Goal: Complete application form

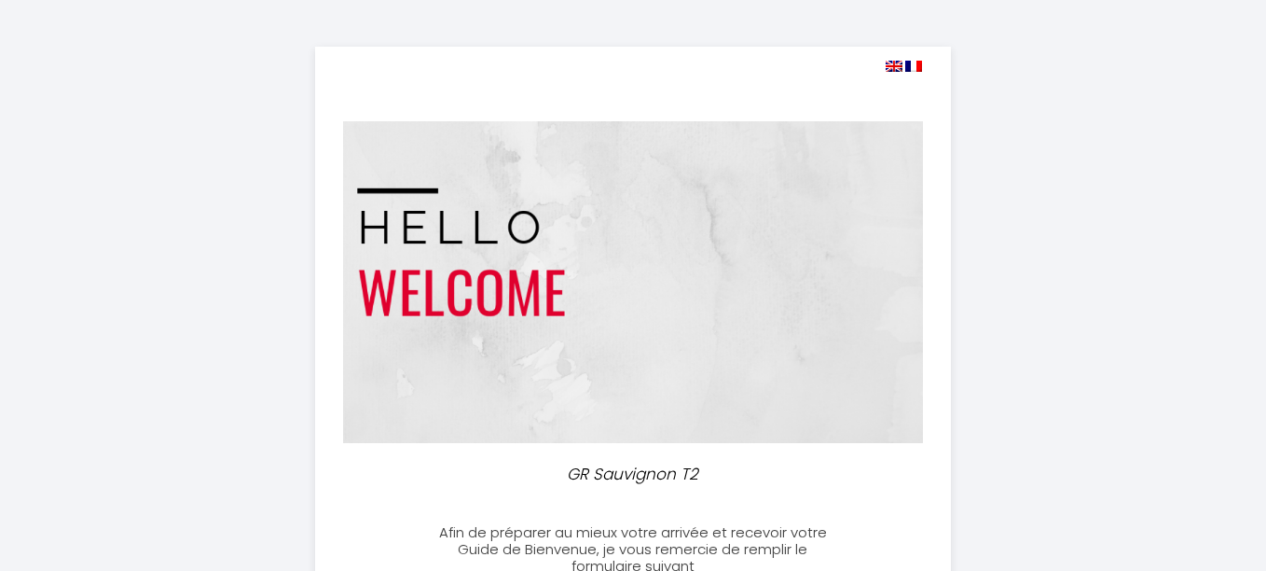
select select
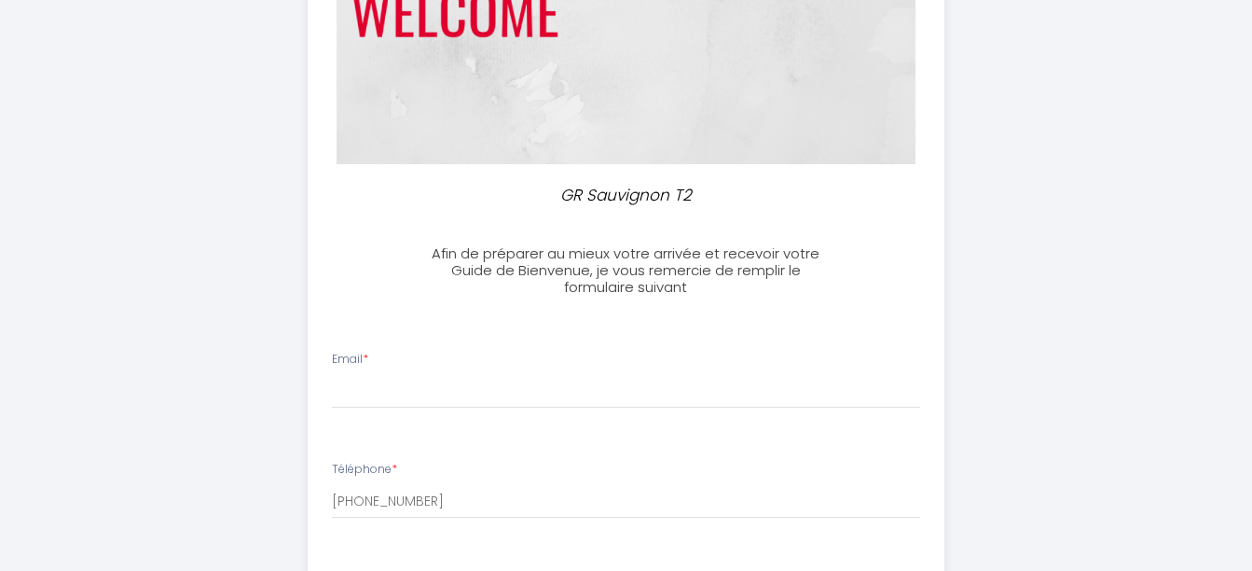
scroll to position [294, 0]
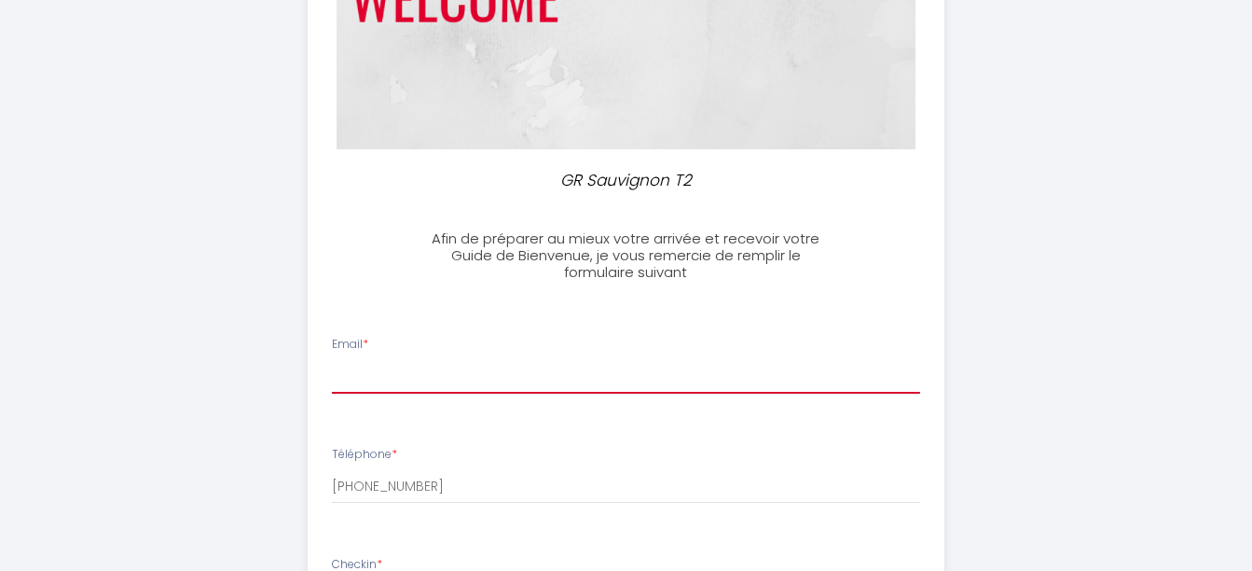
click at [719, 381] on input "Email *" at bounding box center [626, 377] width 588 height 34
type input "[PERSON_NAME][EMAIL_ADDRESS][PERSON_NAME][DOMAIN_NAME]"
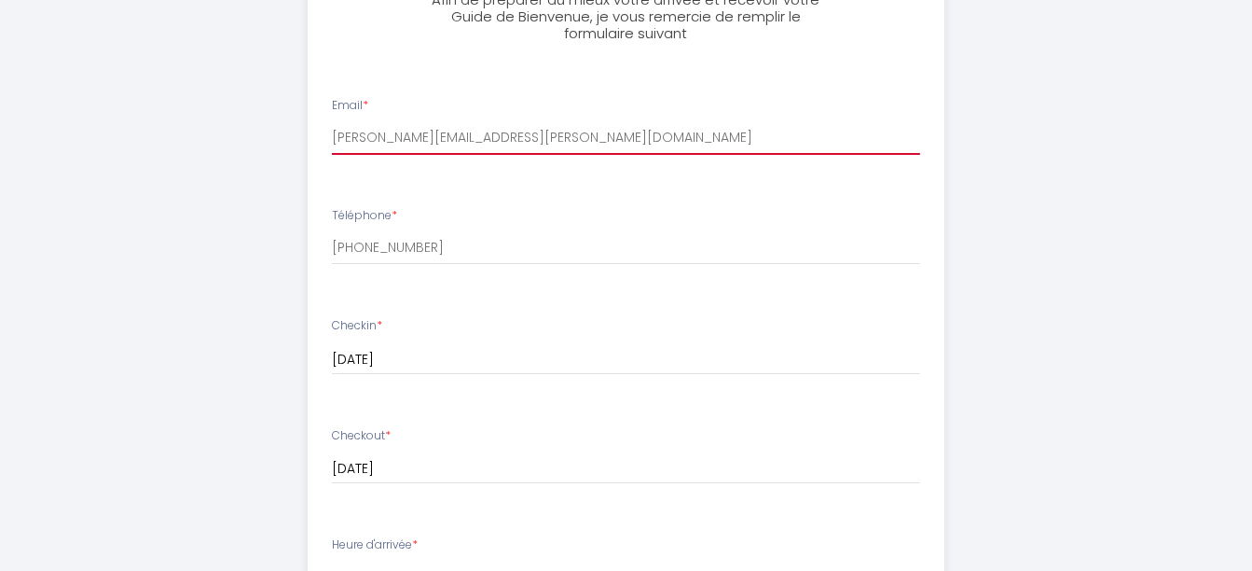
scroll to position [542, 0]
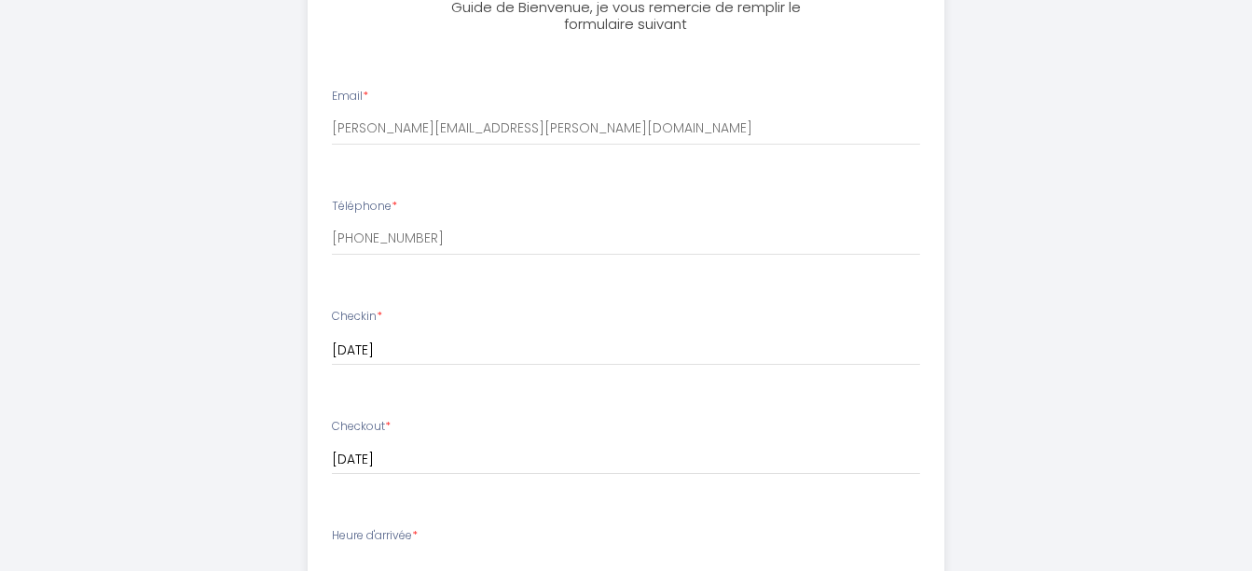
click at [426, 348] on input "[DATE]" at bounding box center [626, 350] width 588 height 24
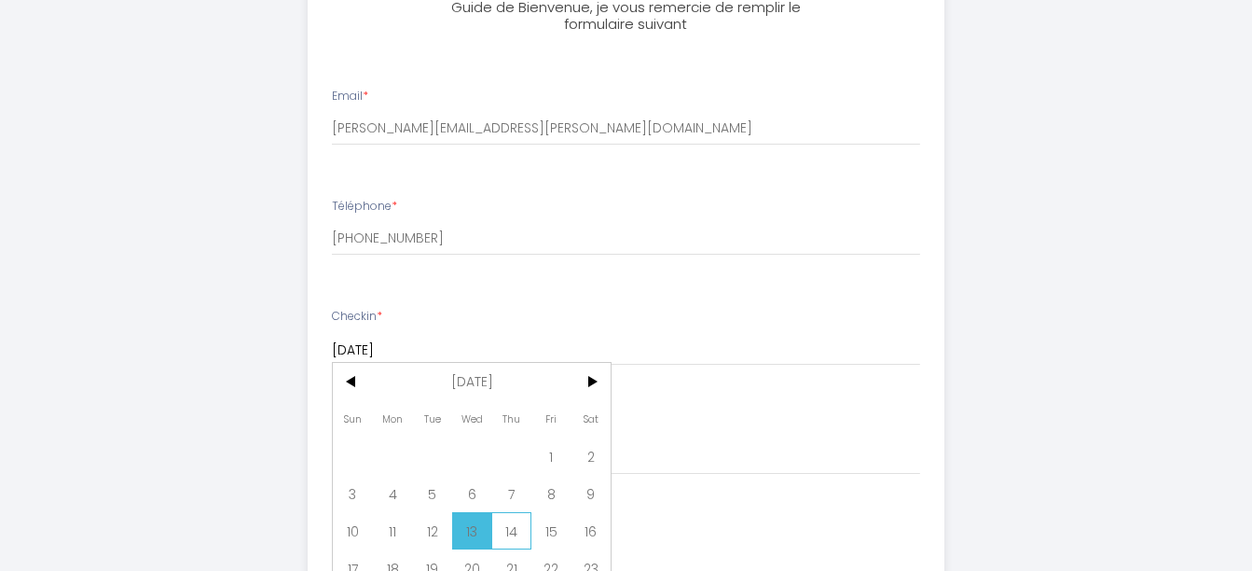
click at [519, 530] on span "14" at bounding box center [511, 530] width 40 height 37
type input "[DATE]"
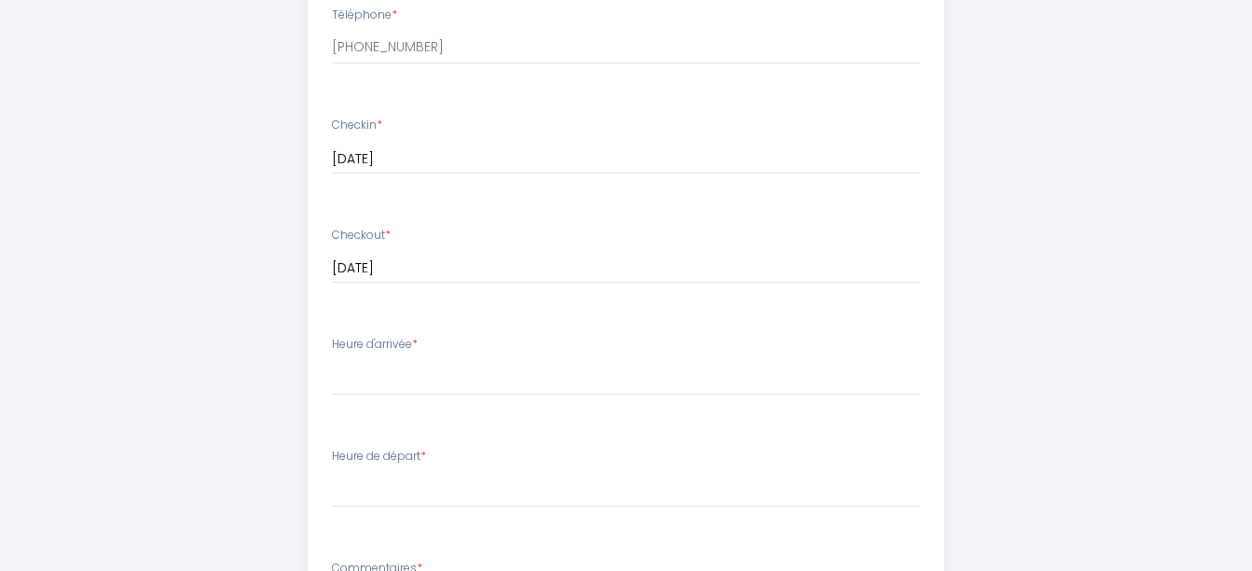
scroll to position [726, 0]
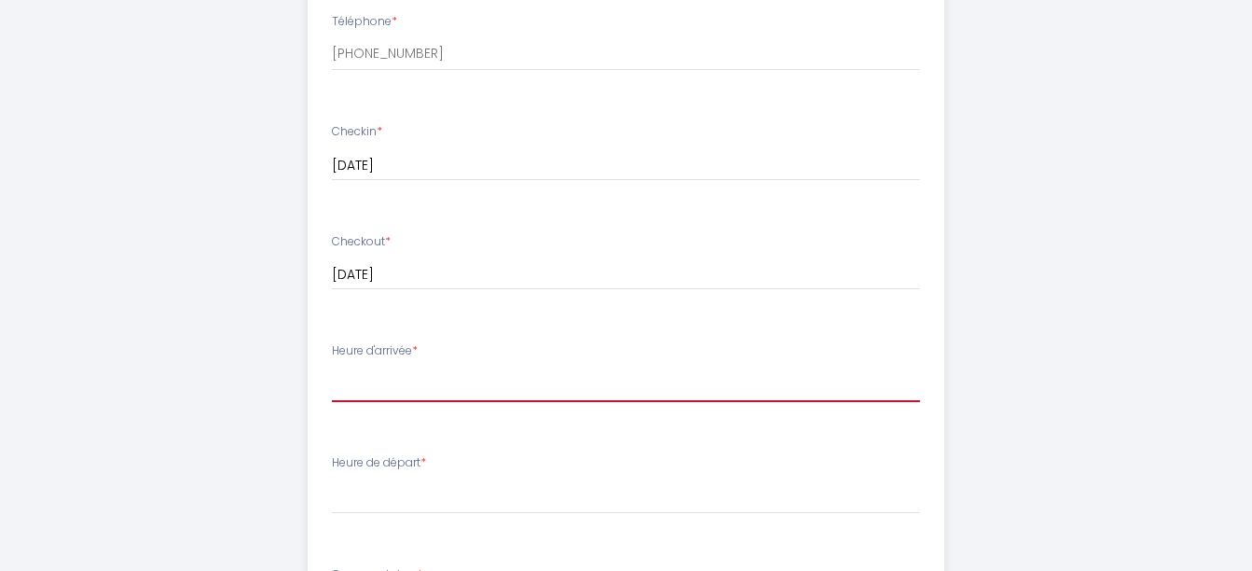
click at [444, 380] on select "16:00 16:30 17:00 17:30 18:00 18:30 19:00 19:30 20:00 20:30 21:00 21:30 22:00 2…" at bounding box center [626, 383] width 588 height 35
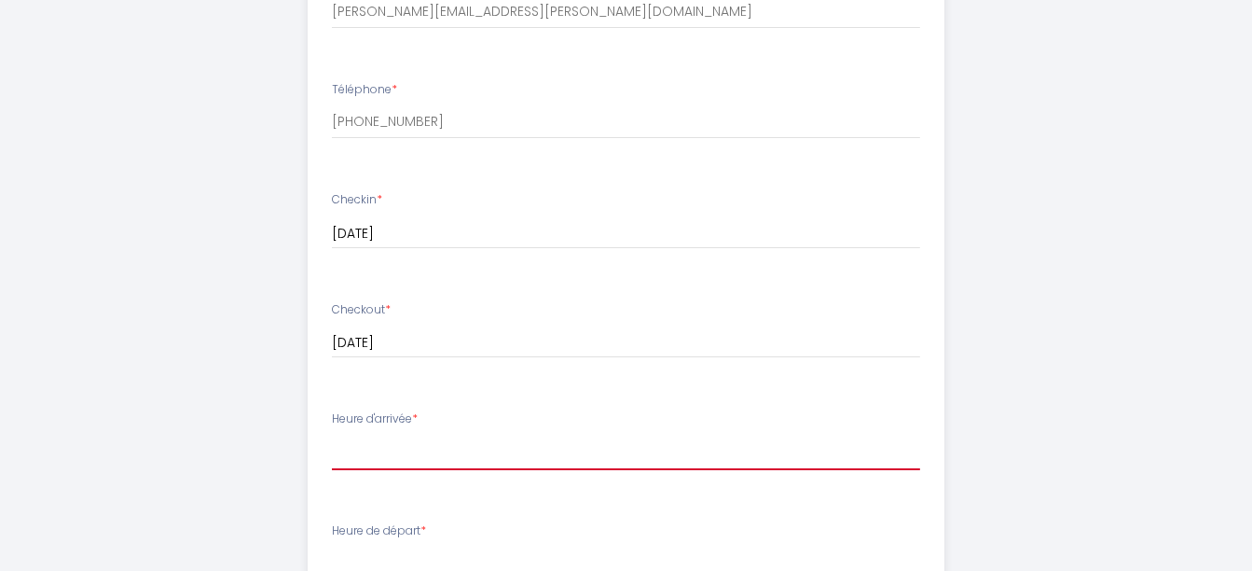
scroll to position [652, 0]
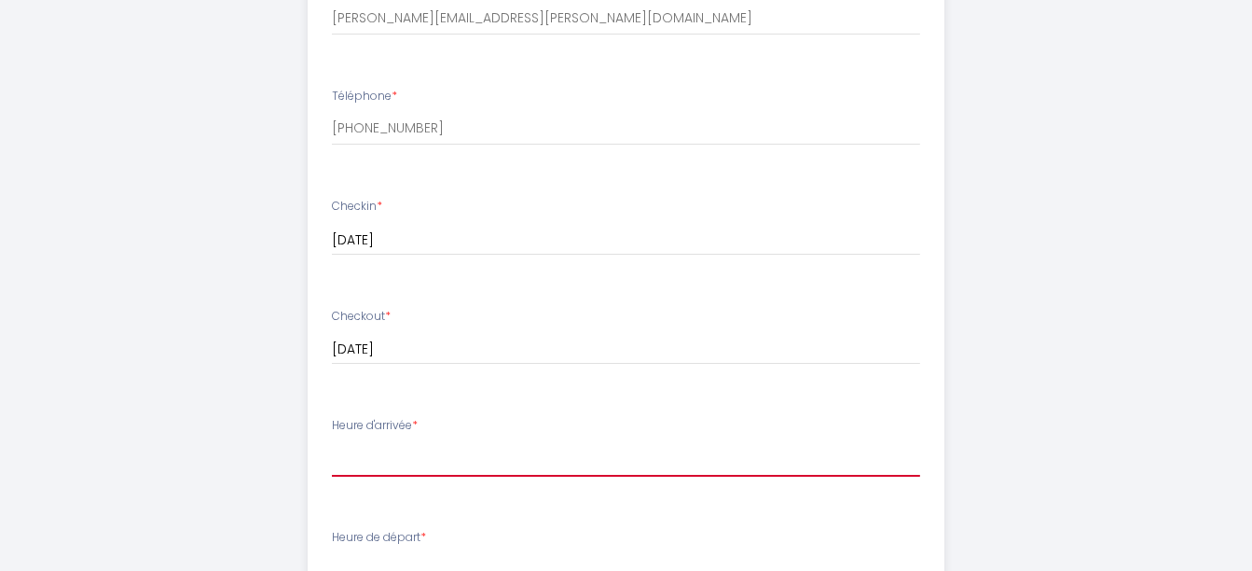
click at [461, 454] on select "16:00 16:30 17:00 17:30 18:00 18:30 19:00 19:30 20:00 20:30 21:00 21:30 22:00 2…" at bounding box center [626, 458] width 588 height 35
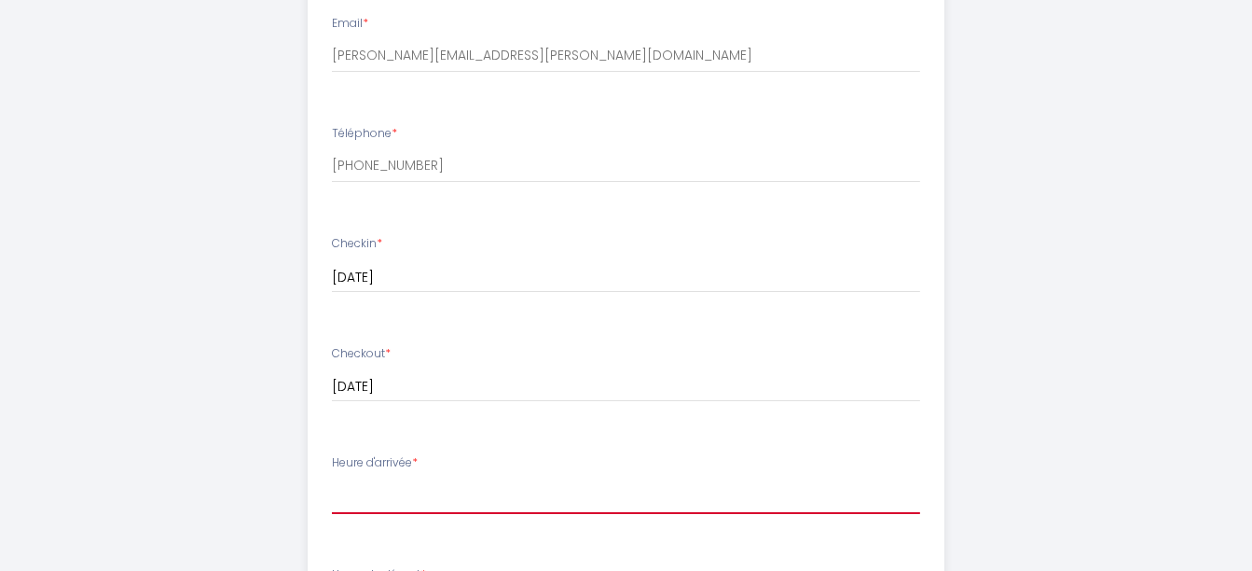
click at [485, 485] on select "16:00 16:30 17:00 17:30 18:00 18:30 19:00 19:30 20:00 20:30 21:00 21:30 22:00 2…" at bounding box center [626, 495] width 588 height 35
select select "16:00"
click at [332, 478] on select "16:00 16:30 17:00 17:30 18:00 18:30 19:00 19:30 20:00 20:30 21:00 21:30 22:00 2…" at bounding box center [626, 495] width 588 height 35
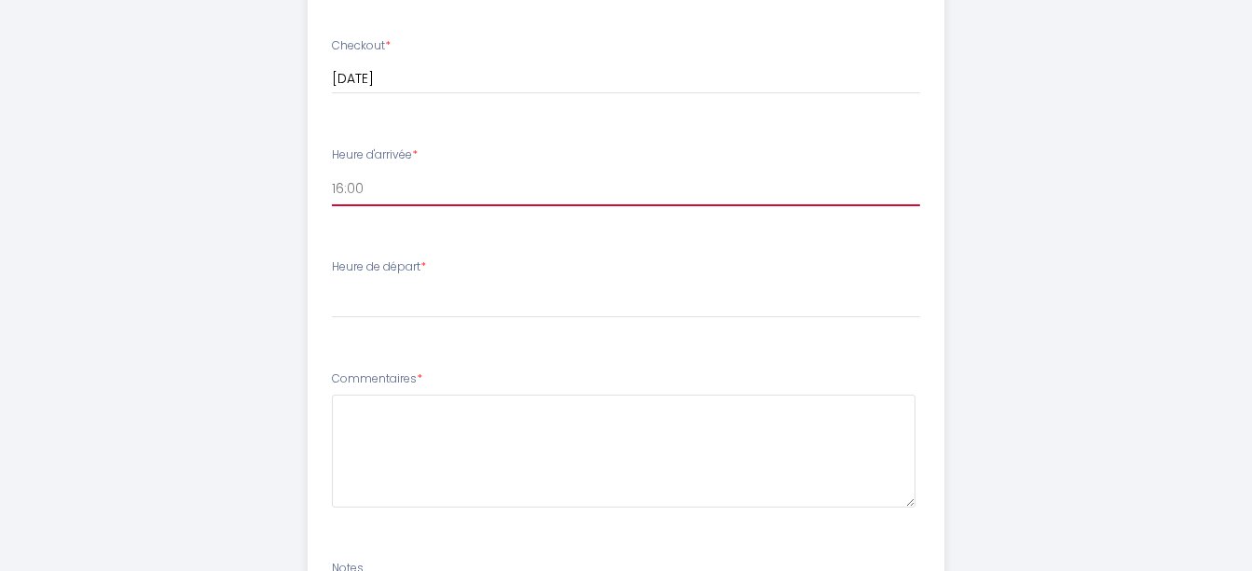
scroll to position [926, 0]
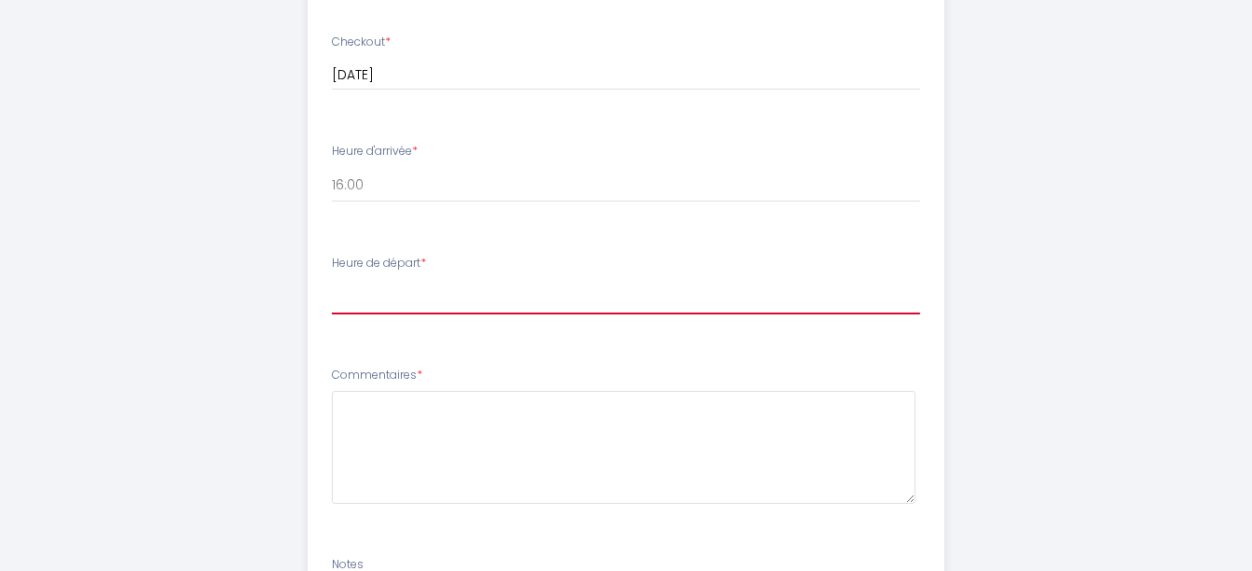
click at [542, 296] on select "00:00 00:30 01:00 01:30 02:00 02:30 03:00 03:30 04:00 04:30 05:00 05:30 06:00 0…" at bounding box center [626, 296] width 588 height 35
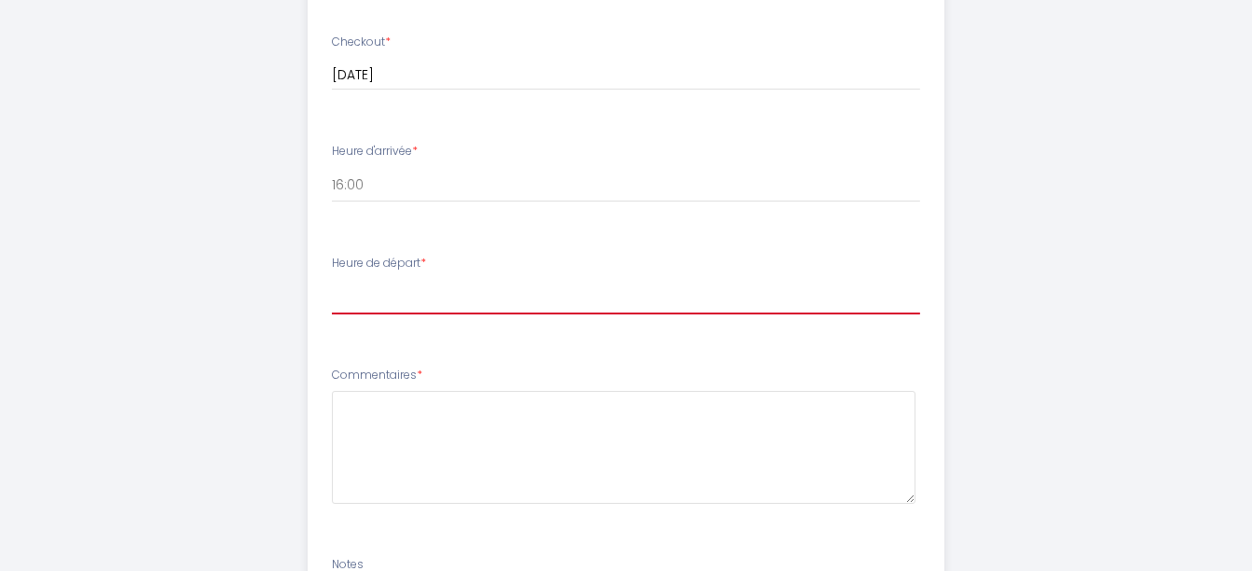
click at [454, 308] on select "00:00 00:30 01:00 01:30 02:00 02:30 03:00 03:30 04:00 04:30 05:00 05:30 06:00 0…" at bounding box center [626, 296] width 588 height 35
select select "10:00"
click at [332, 279] on select "00:00 00:30 01:00 01:30 02:00 02:30 03:00 03:30 04:00 04:30 05:00 05:30 06:00 0…" at bounding box center [626, 296] width 588 height 35
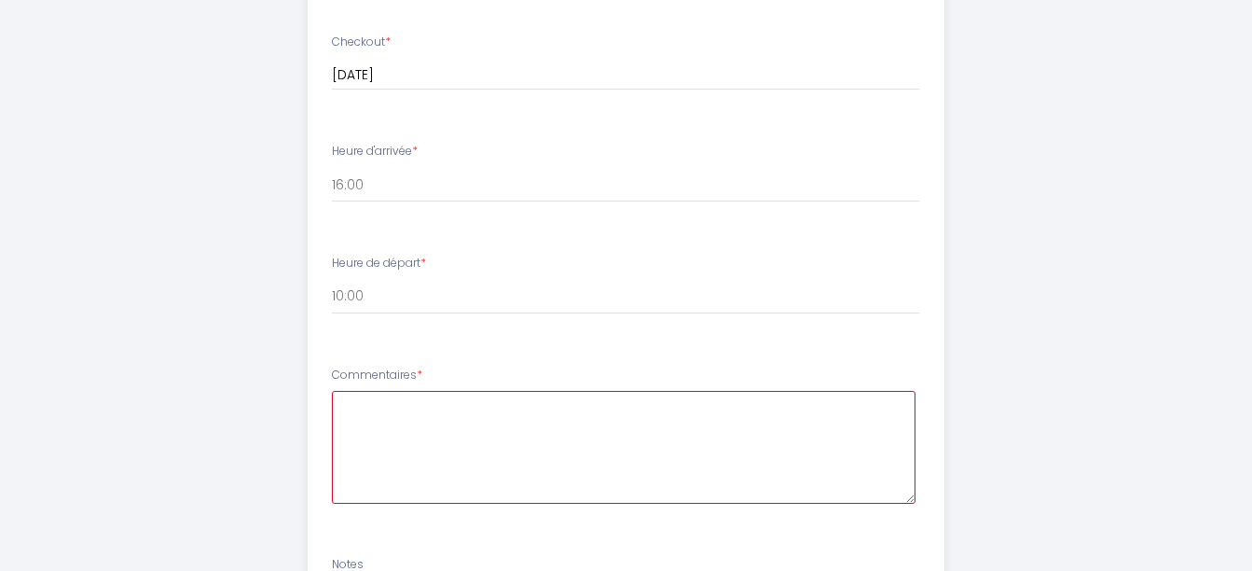
click at [531, 415] on textarea at bounding box center [624, 447] width 584 height 113
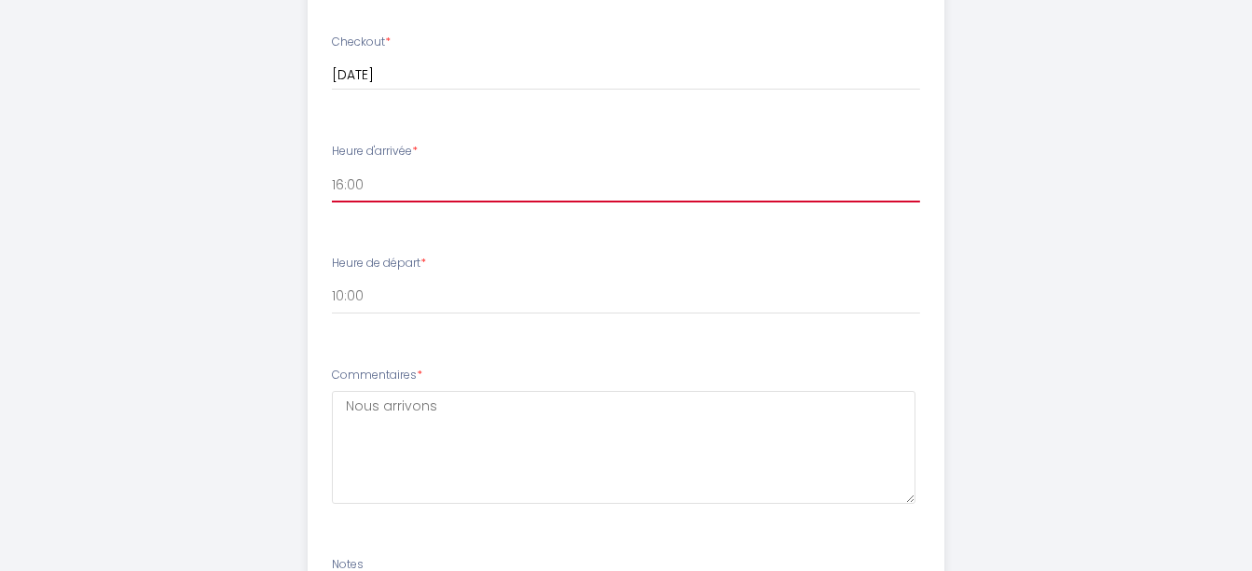
click at [413, 174] on select "16:00 16:30 17:00 17:30 18:00 18:30 19:00 19:30 20:00 20:30 21:00 21:30 22:00 2…" at bounding box center [626, 184] width 588 height 35
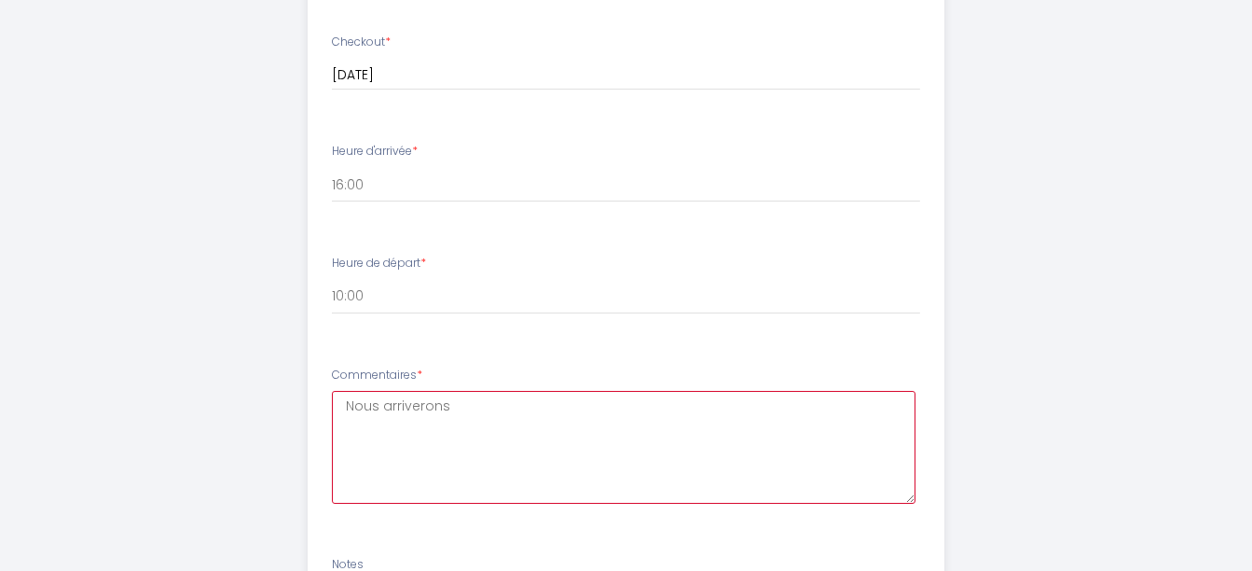
click at [477, 401] on textarea "Nous arriverons" at bounding box center [624, 447] width 584 height 113
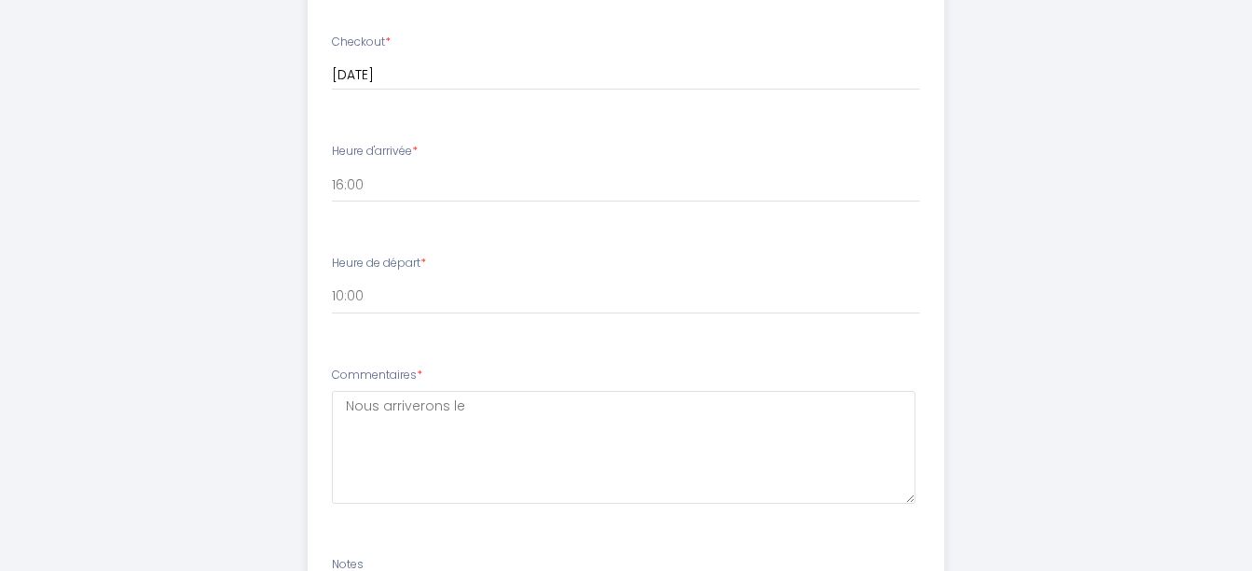
drag, startPoint x: 404, startPoint y: 406, endPoint x: 1054, endPoint y: 233, distance: 672.3
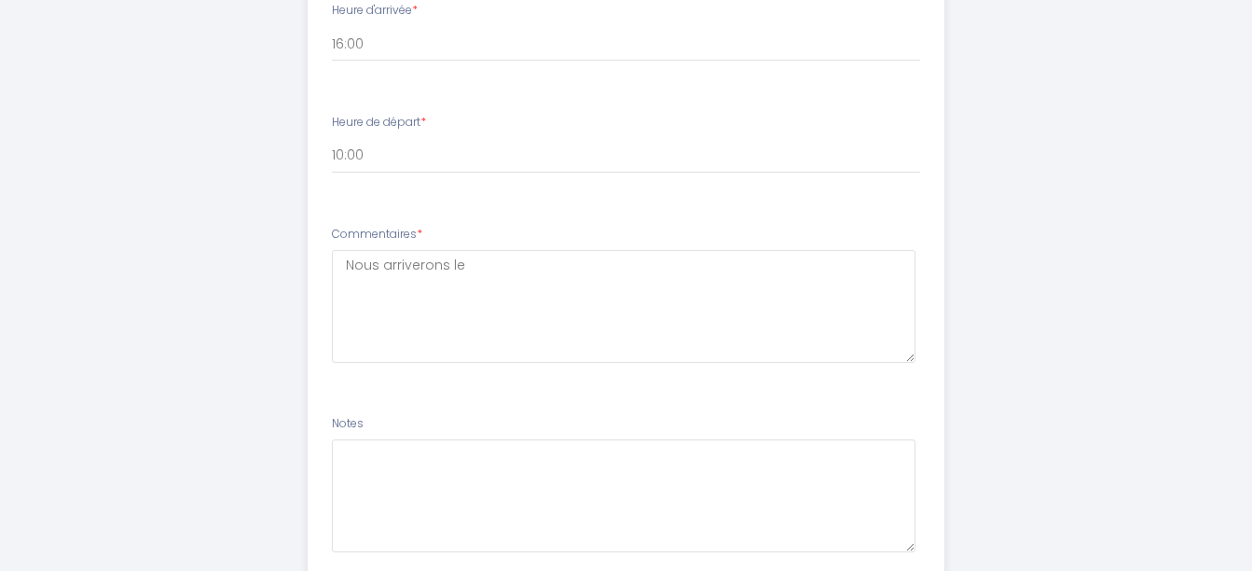
scroll to position [1075, 0]
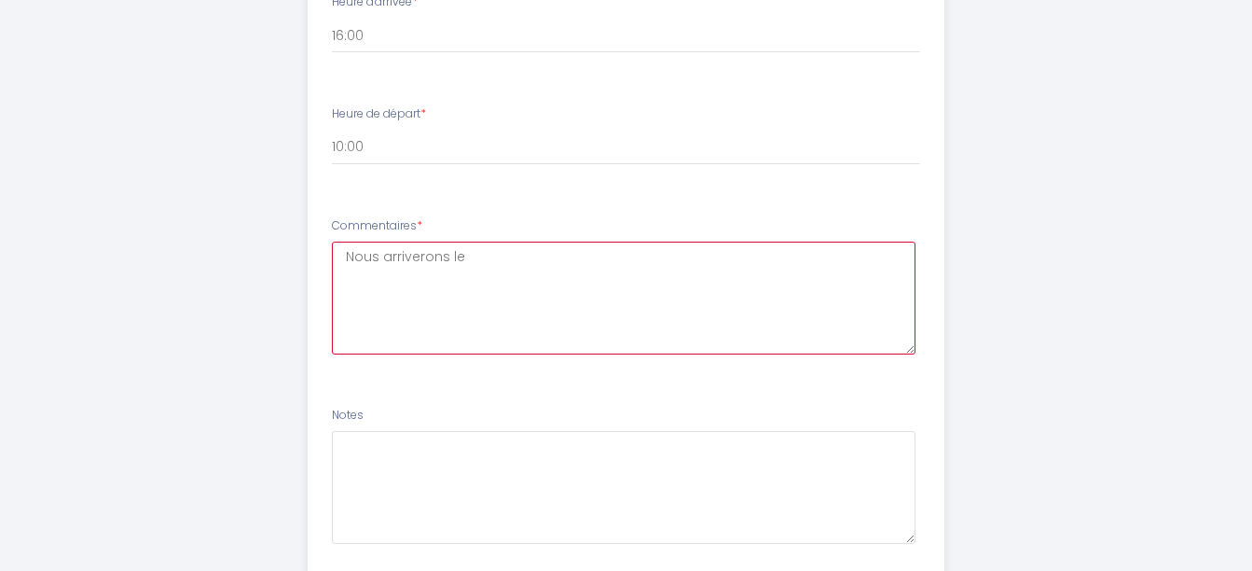
click at [475, 257] on textarea "Nous arriverons le" at bounding box center [624, 297] width 584 height 113
type textarea "Nous arriverons le [DATE]"
drag, startPoint x: 491, startPoint y: 255, endPoint x: 793, endPoint y: 324, distance: 310.1
drag, startPoint x: 341, startPoint y: 256, endPoint x: 582, endPoint y: 256, distance: 240.5
click at [582, 256] on textarea "Nous arriverons le [DATE]" at bounding box center [624, 297] width 584 height 113
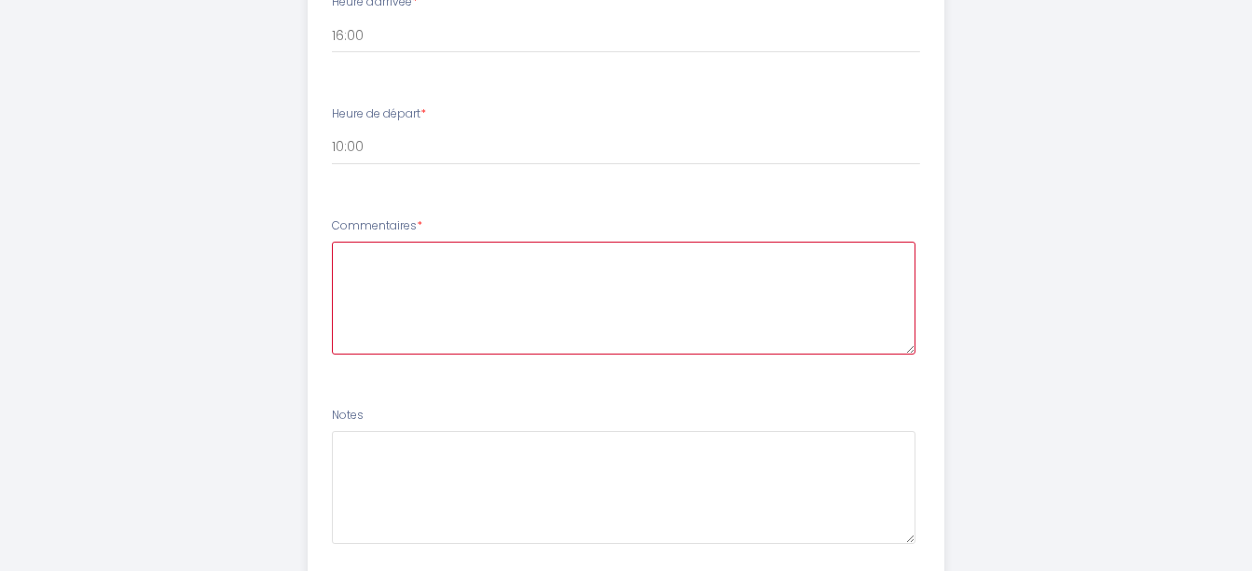
paste textarea "Bonjour, Finalement, nous arriverons le [DATE] vers 14h00. Comme nous avons rés…"
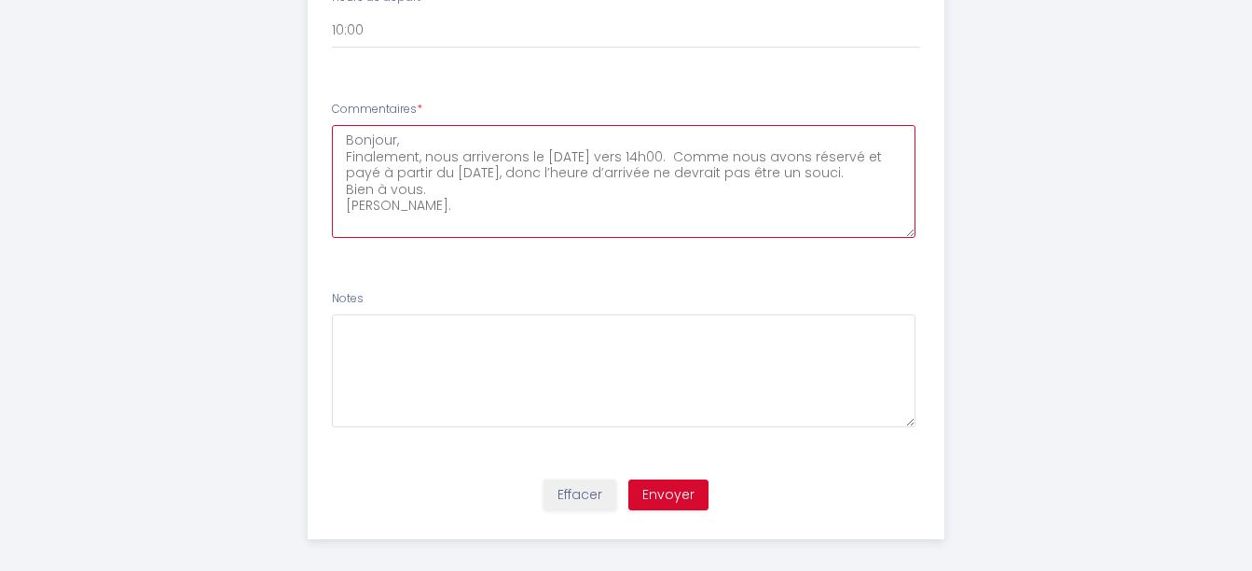
scroll to position [1206, 0]
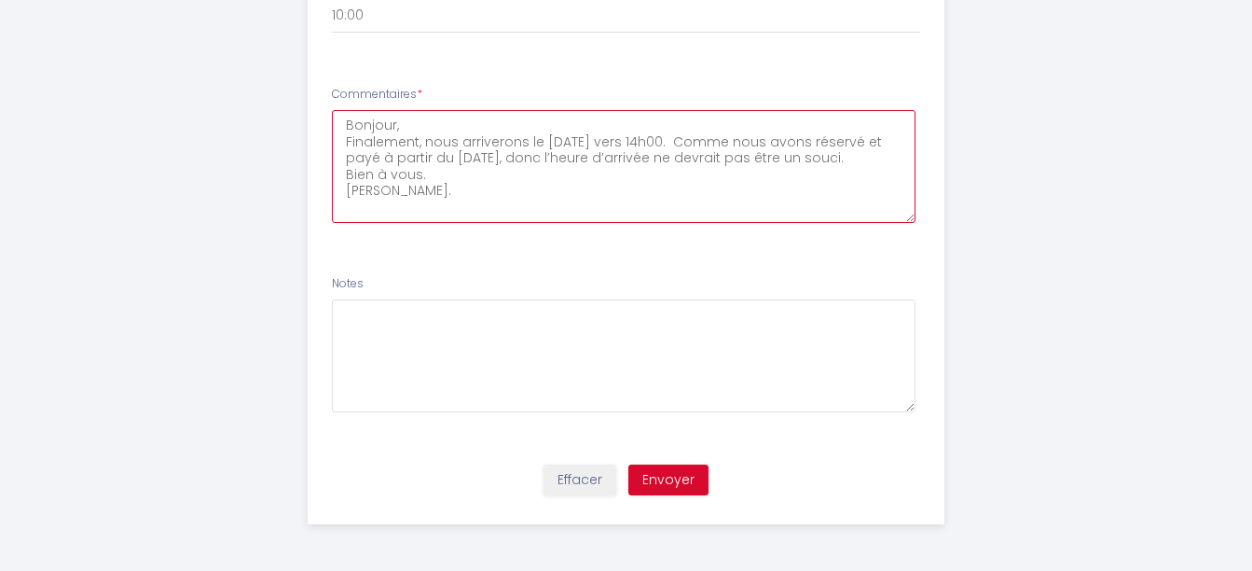
click at [558, 160] on textarea "Bonjour, Finalement, nous arriverons le [DATE] vers 14h00. Comme nous avons rés…" at bounding box center [624, 166] width 584 height 113
click at [592, 162] on textarea "Bonjour, Finalement, nous arriverons le [DATE] vers 14h00. Comme nous avons rés…" at bounding box center [624, 166] width 584 height 113
click at [572, 167] on textarea "Bonjour, Finalement, nous arriverons le [DATE] vers 14h00. Comme nous avons rés…" at bounding box center [624, 166] width 584 height 113
click at [836, 227] on li "Commentaires * Bonjour, Finalement, nous arriverons le [DATE] vers 14h00. Comme…" at bounding box center [626, 164] width 635 height 178
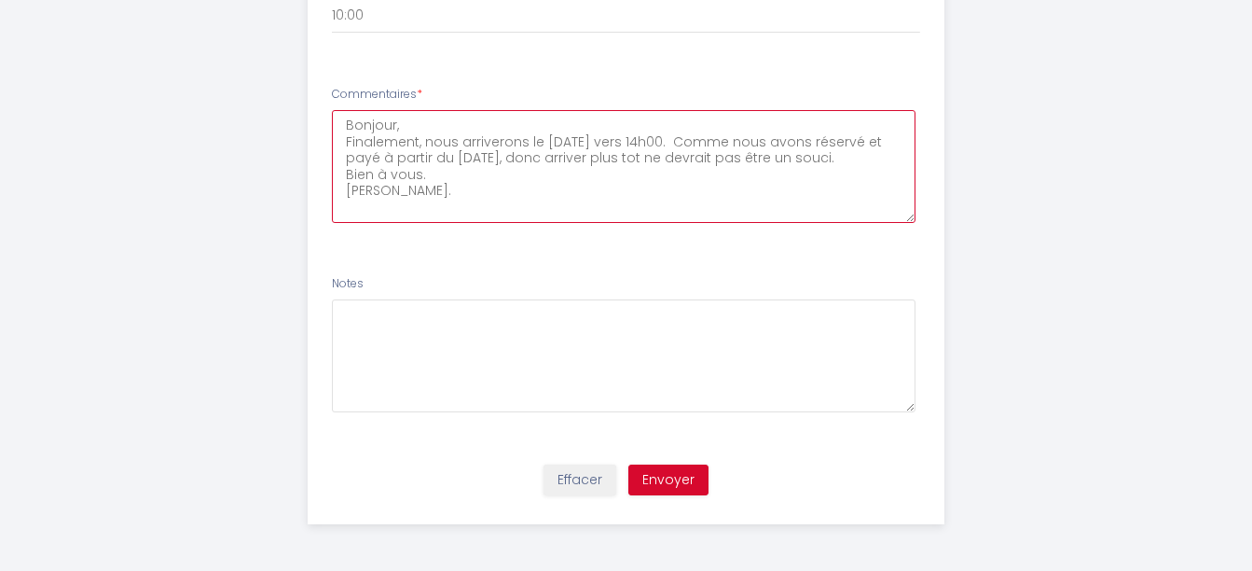
click at [843, 158] on textarea "Bonjour, Finalement, nous arriverons le [DATE] vers 14h00. Comme nous avons rés…" at bounding box center [624, 166] width 584 height 113
click at [481, 175] on textarea "Bonjour, Finalement, nous arriverons le [DATE] vers 14h00. Comme nous avons rés…" at bounding box center [624, 166] width 584 height 113
click at [533, 203] on textarea "Bonjour, Finalement, nous arriverons le [DATE] vers 14h00. Comme nous avons rés…" at bounding box center [624, 166] width 584 height 113
click at [449, 173] on textarea "Bonjour, Finalement, nous arriverons le [DATE] vers 14h00. Comme nous avons rés…" at bounding box center [624, 166] width 584 height 113
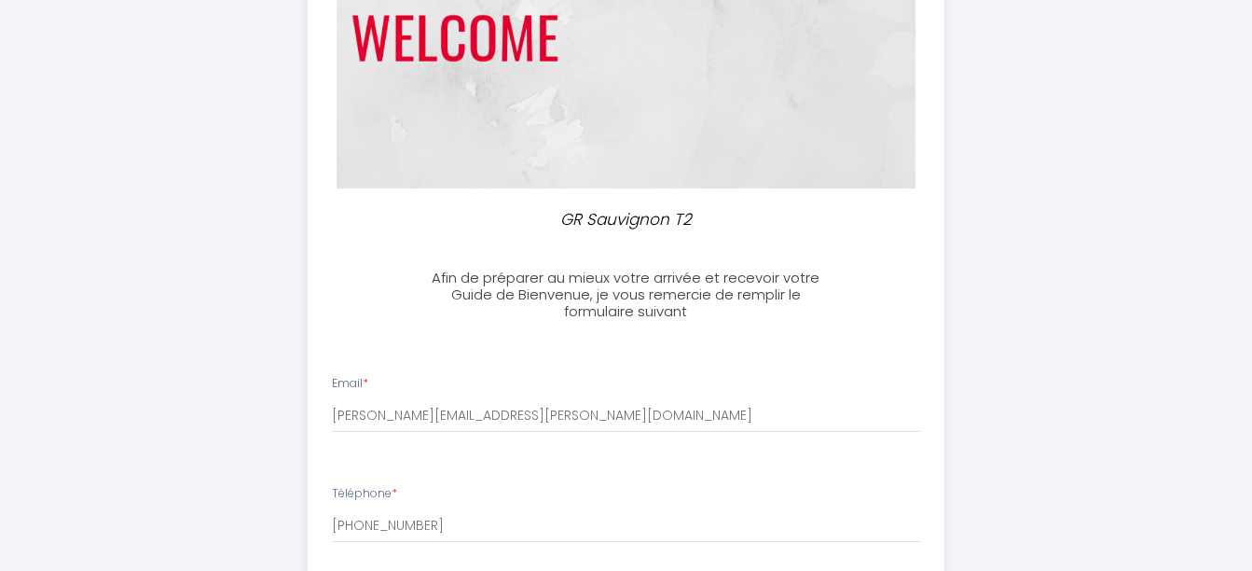
scroll to position [214, 0]
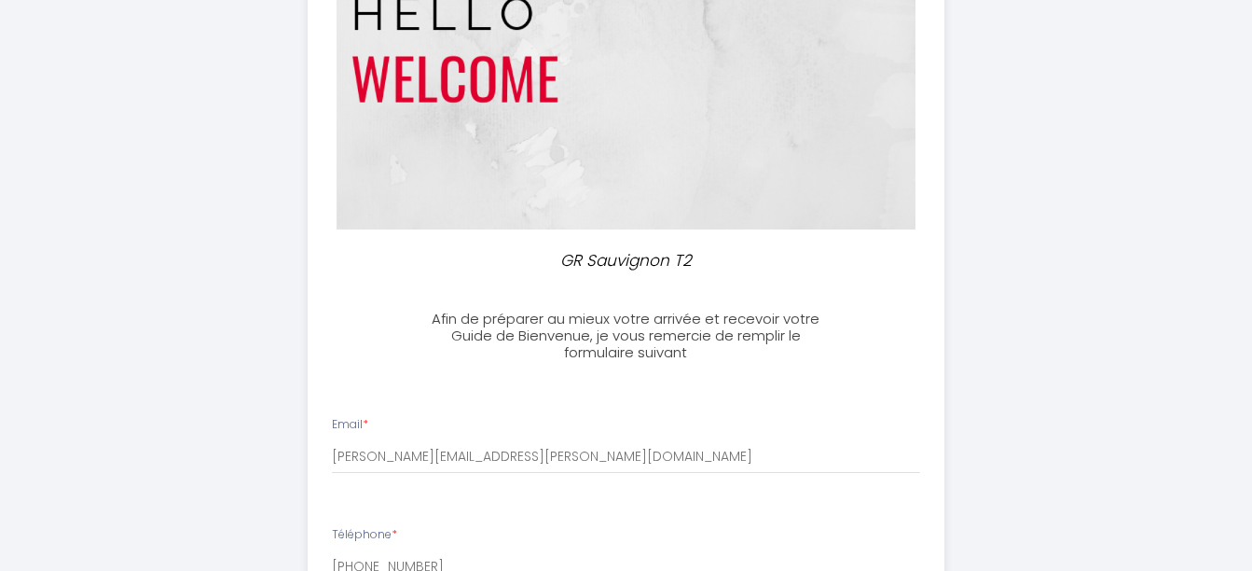
type textarea "Bonjour, Finalement, nous arriverons le [DATE] vers 14h00. Comme nous avons rés…"
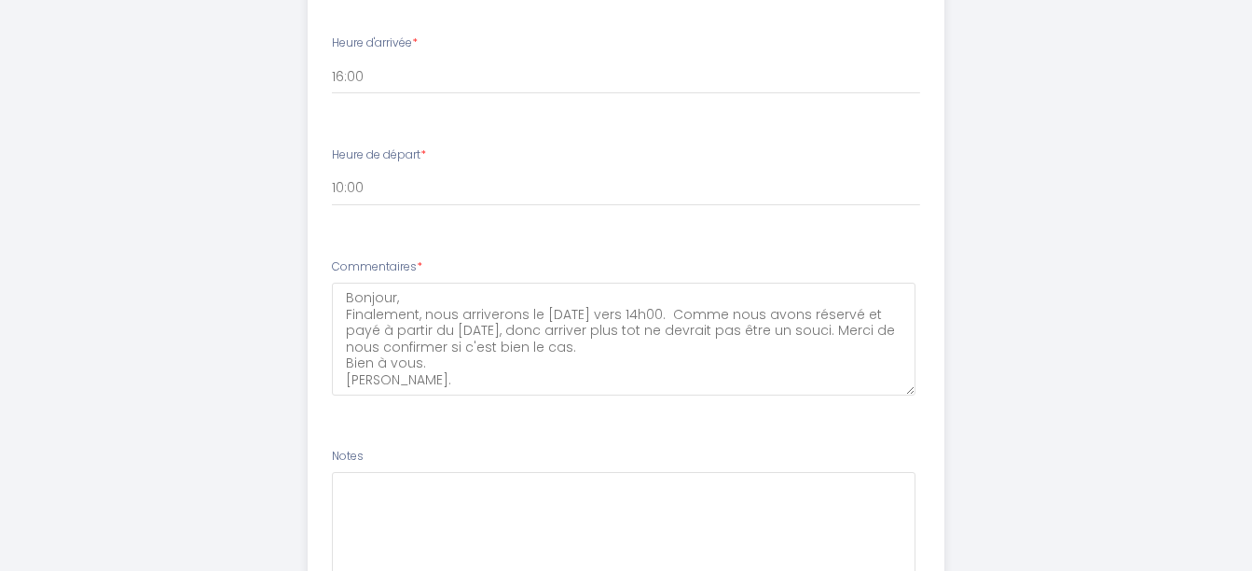
scroll to position [1156, 0]
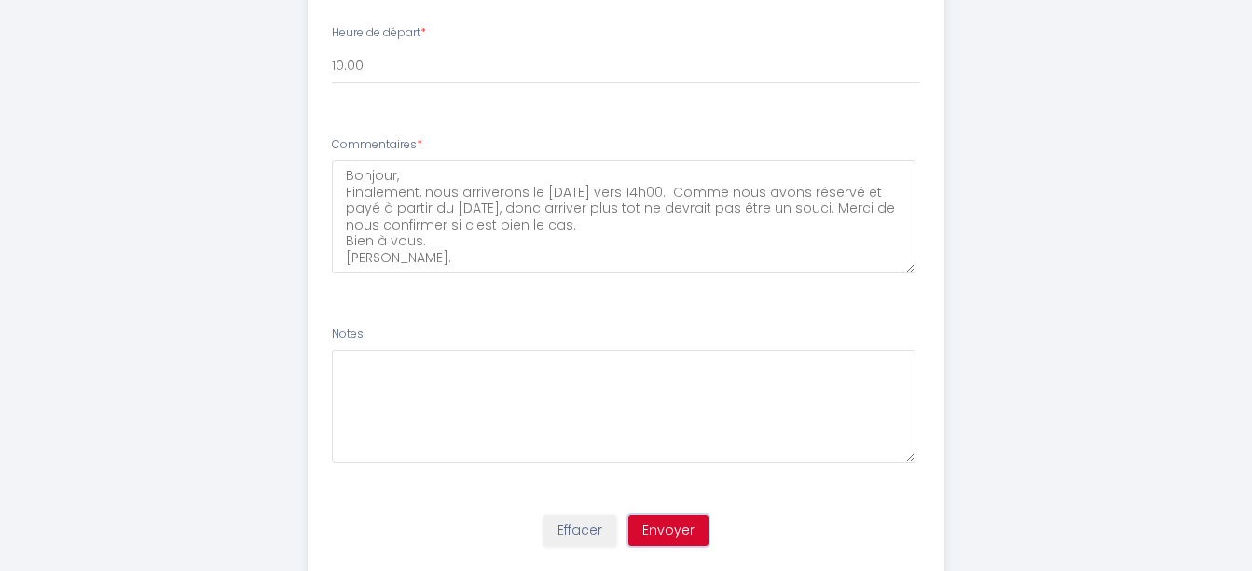
click at [672, 531] on button "Envoyer" at bounding box center [668, 531] width 80 height 32
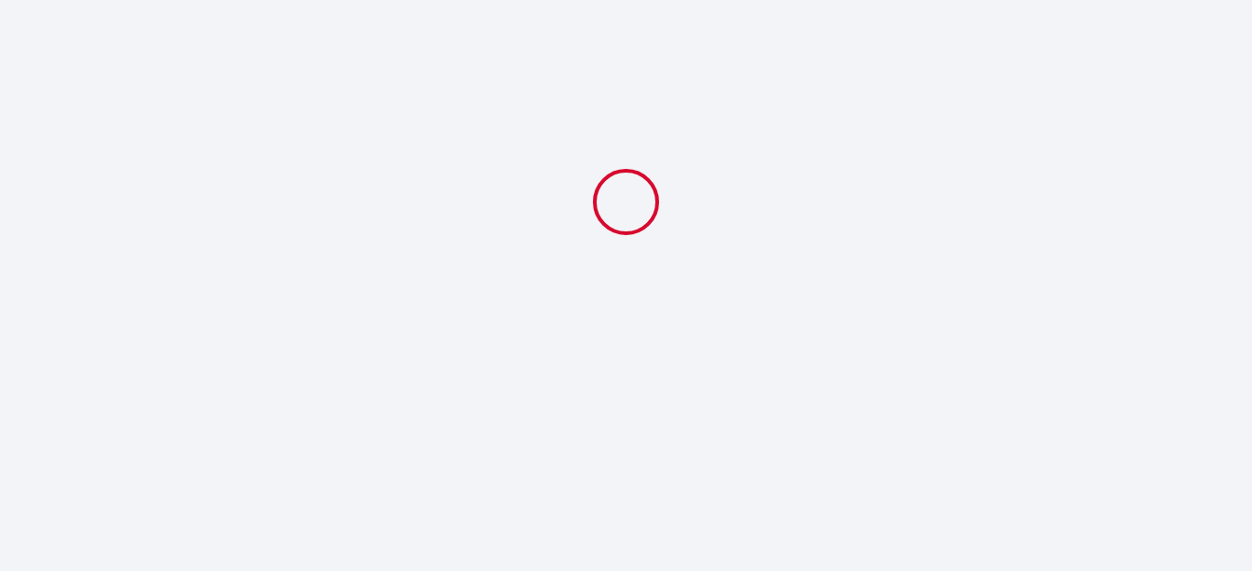
scroll to position [0, 0]
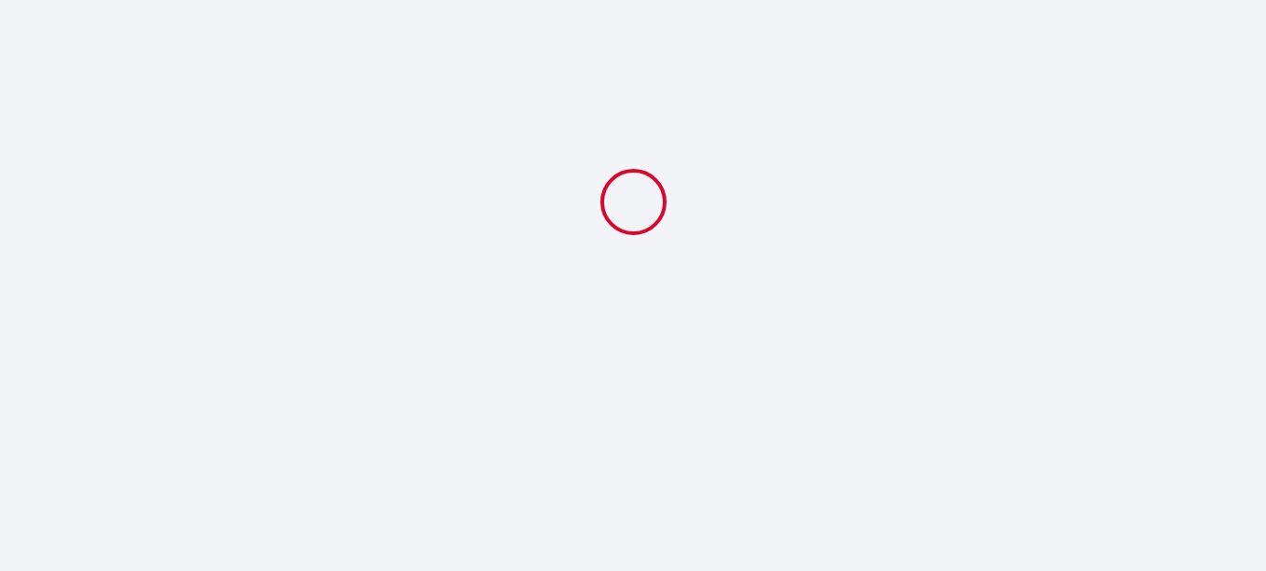
select select "10:00"
